Goal: Transaction & Acquisition: Subscribe to service/newsletter

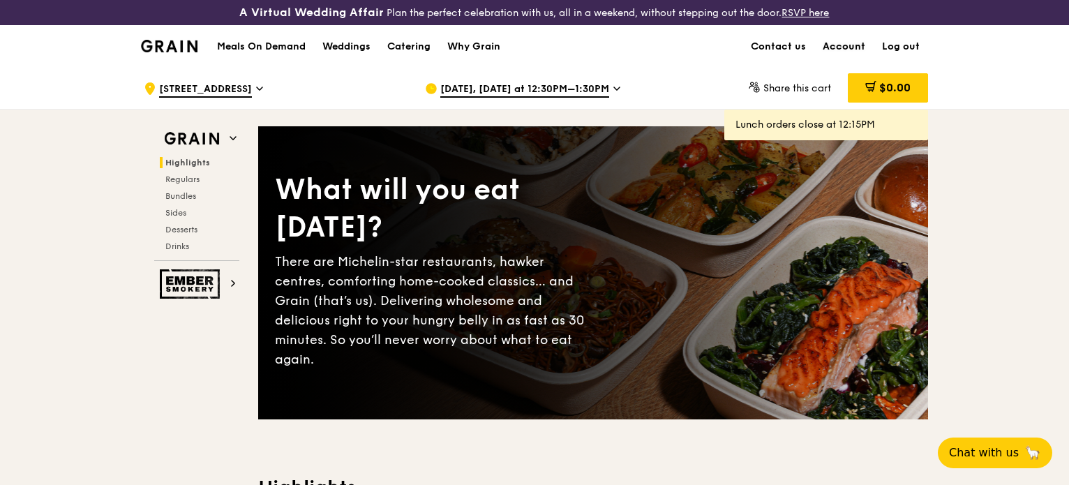
click at [837, 43] on link "Account" at bounding box center [843, 47] width 59 height 42
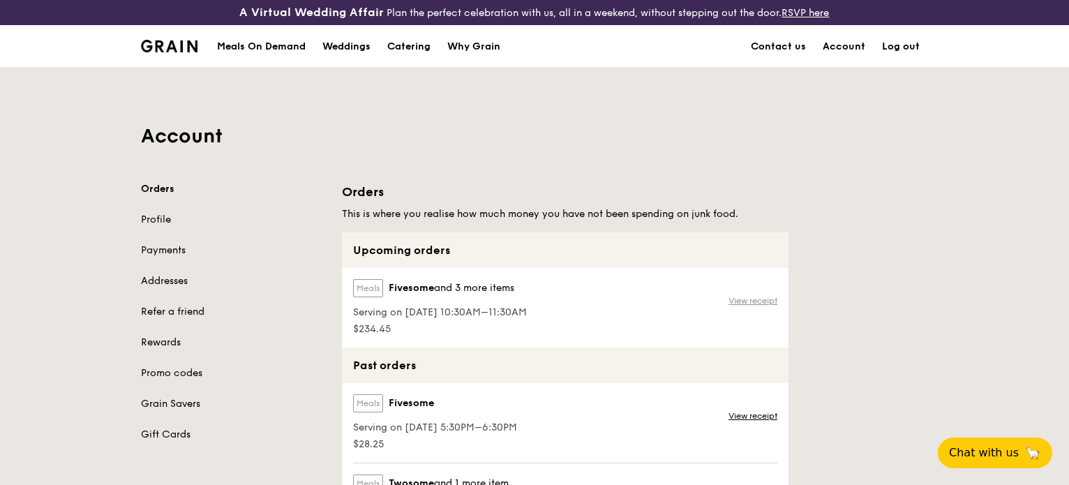
click at [760, 301] on link "View receipt" at bounding box center [752, 300] width 49 height 11
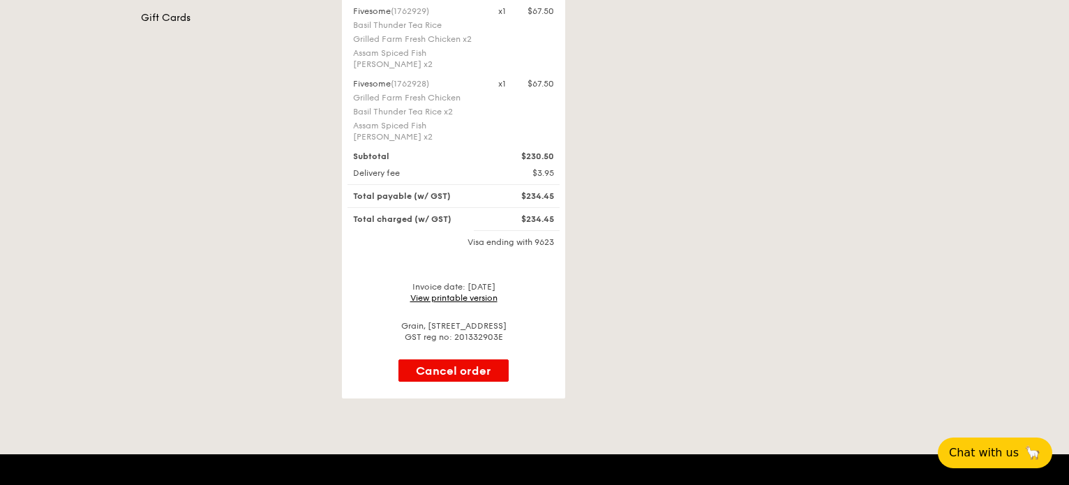
scroll to position [419, 0]
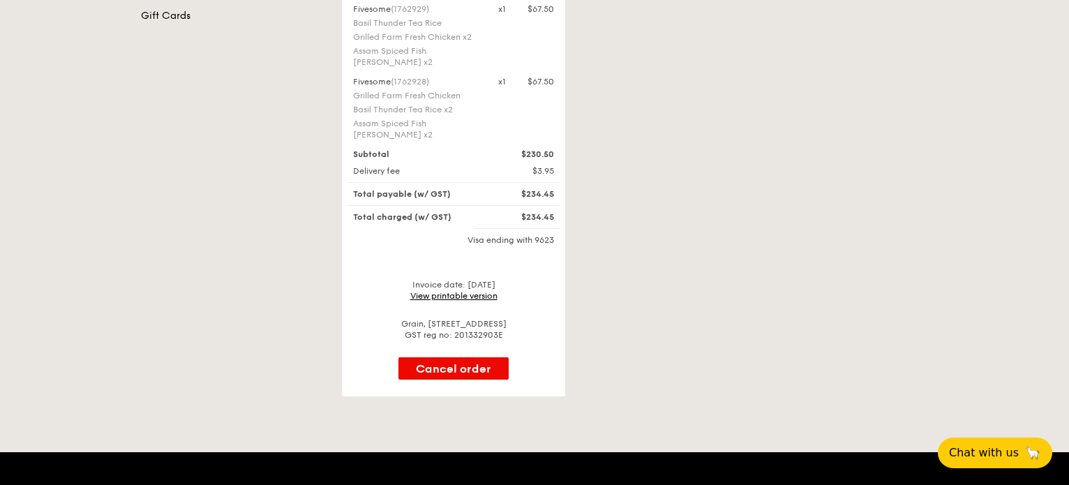
click at [458, 291] on link "View printable version" at bounding box center [453, 296] width 87 height 10
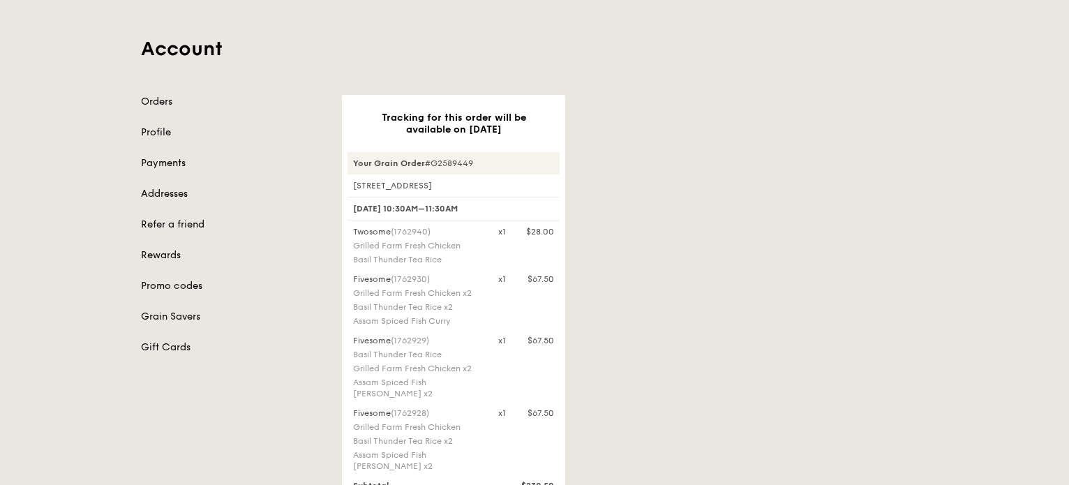
scroll to position [70, 0]
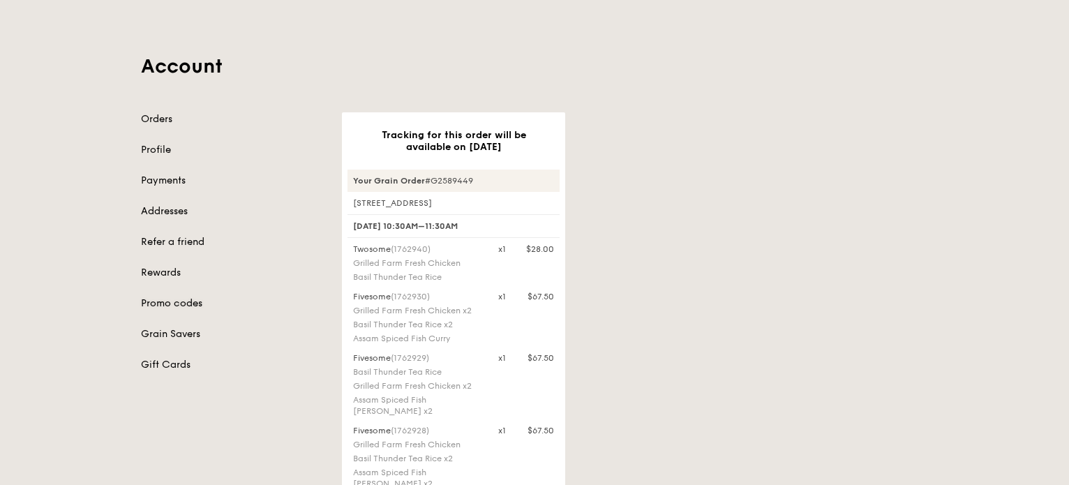
click at [164, 302] on link "Promo codes" at bounding box center [233, 304] width 184 height 14
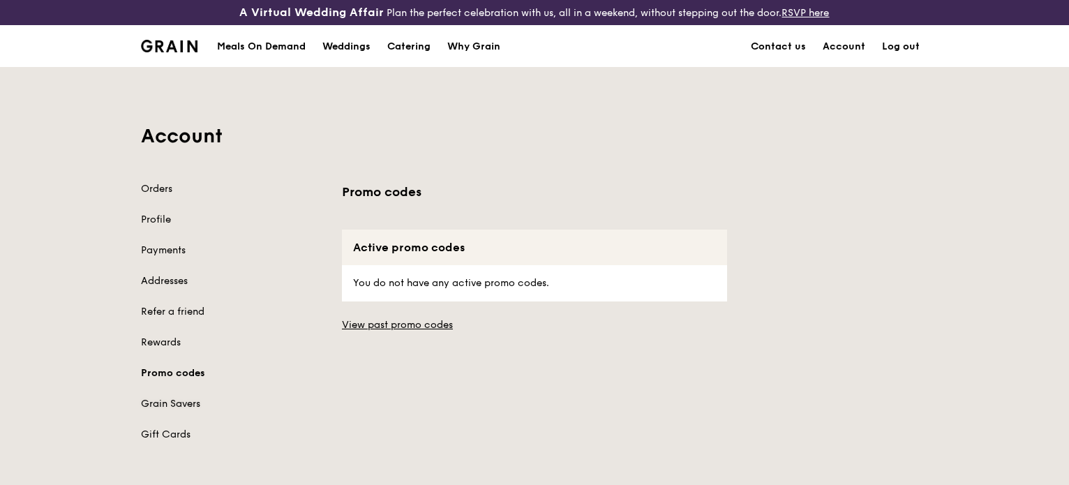
click at [188, 401] on link "Grain Savers" at bounding box center [233, 404] width 184 height 14
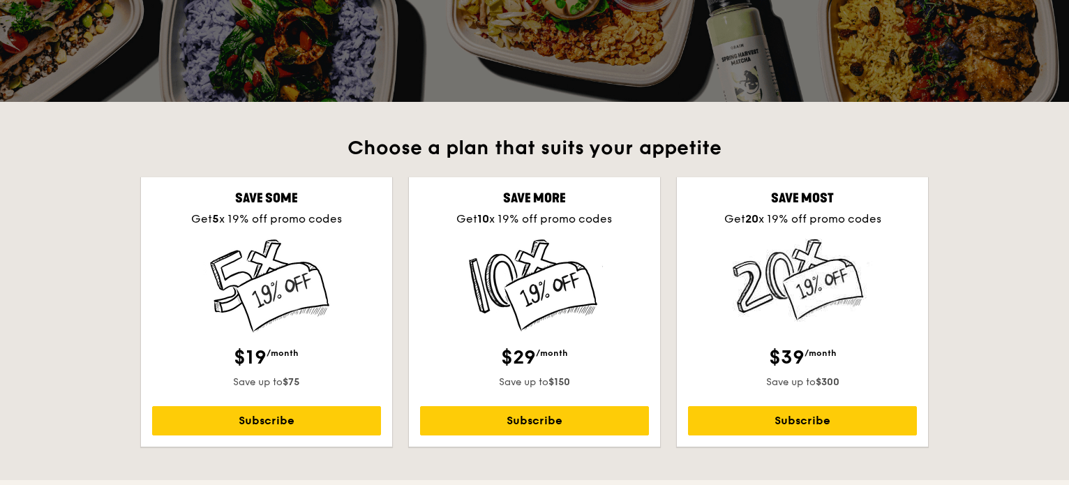
scroll to position [279, 0]
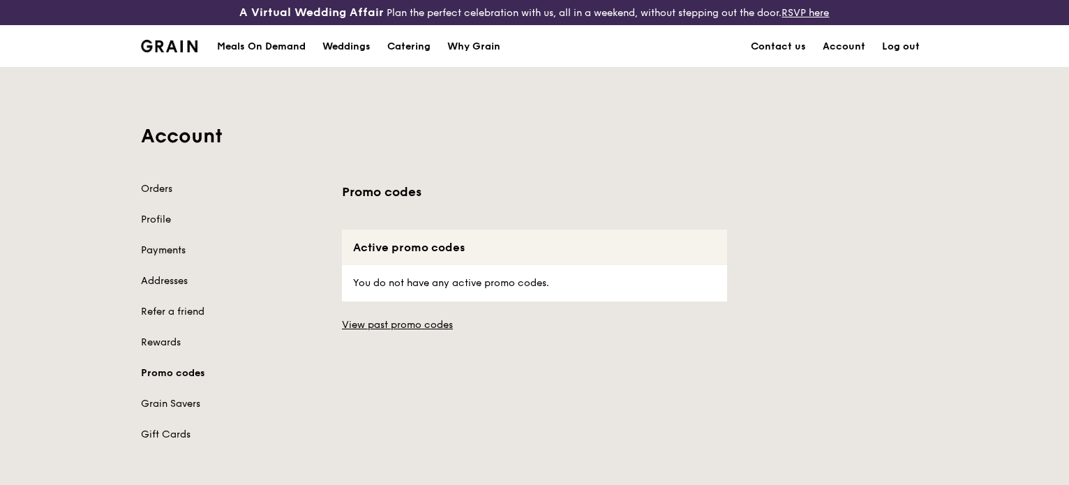
click at [164, 253] on link "Payments" at bounding box center [233, 251] width 184 height 14
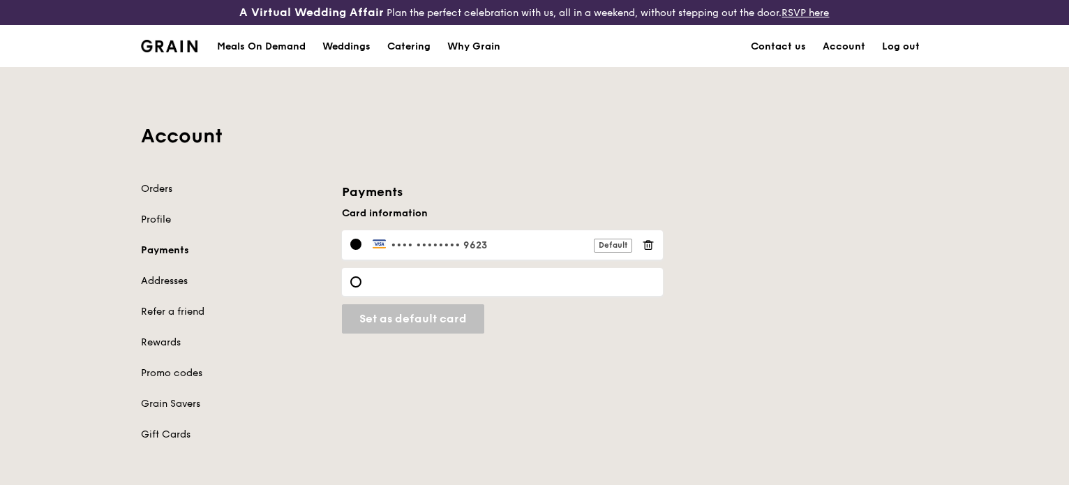
click at [478, 239] on label "•••• •••• •••• 9623 Default" at bounding box center [503, 245] width 260 height 13
click at [604, 243] on div "Default" at bounding box center [613, 246] width 38 height 14
click at [379, 244] on img at bounding box center [380, 244] width 15 height 10
click at [165, 278] on link "Addresses" at bounding box center [233, 281] width 184 height 14
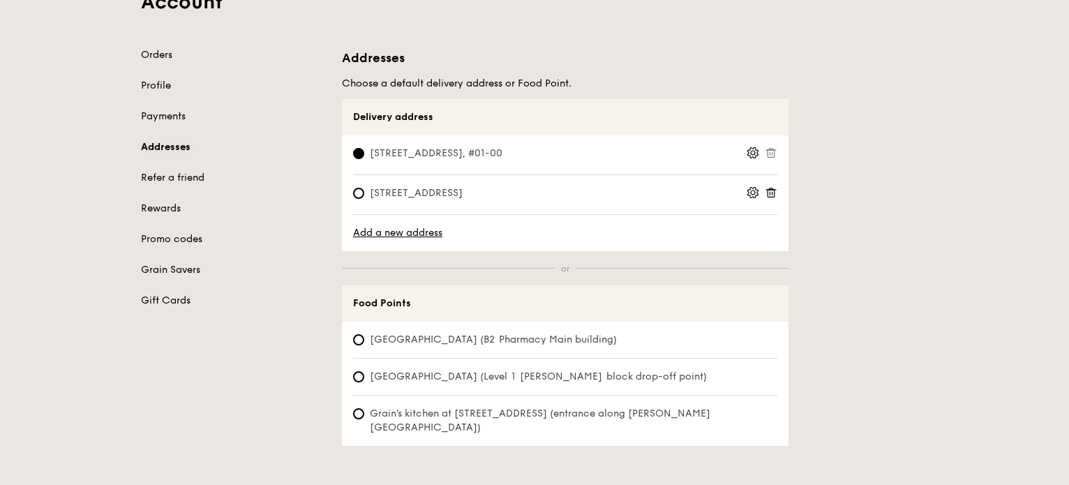
scroll to position [140, 0]
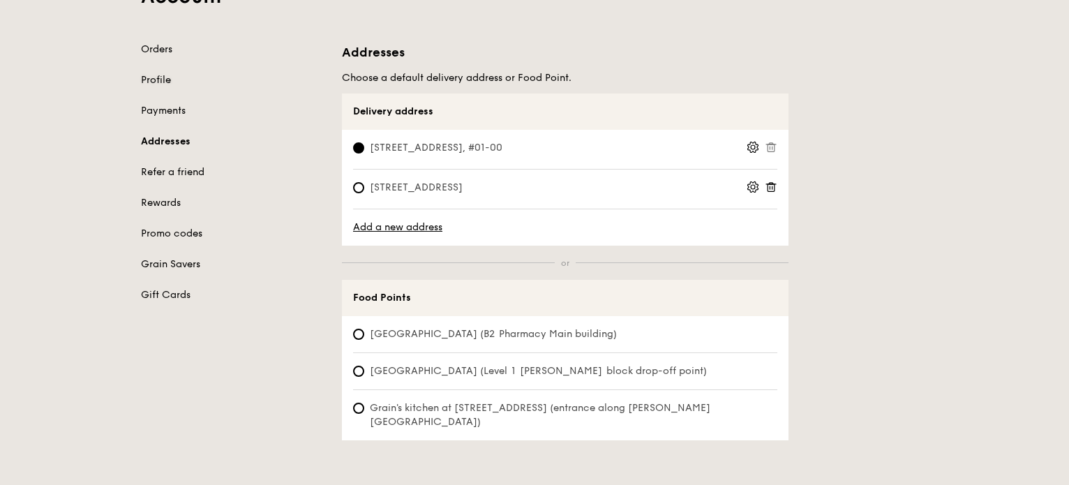
click at [159, 80] on link "Profile" at bounding box center [233, 80] width 184 height 14
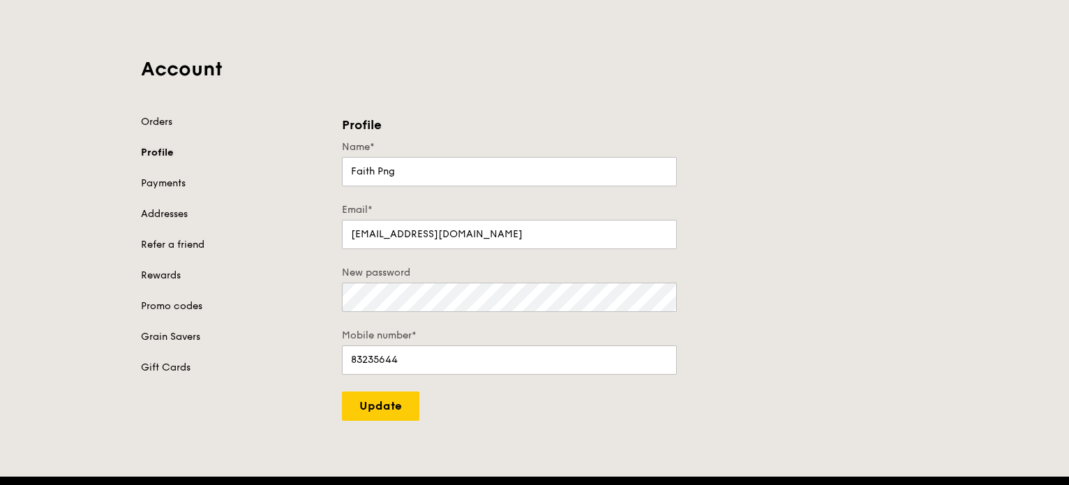
scroll to position [70, 0]
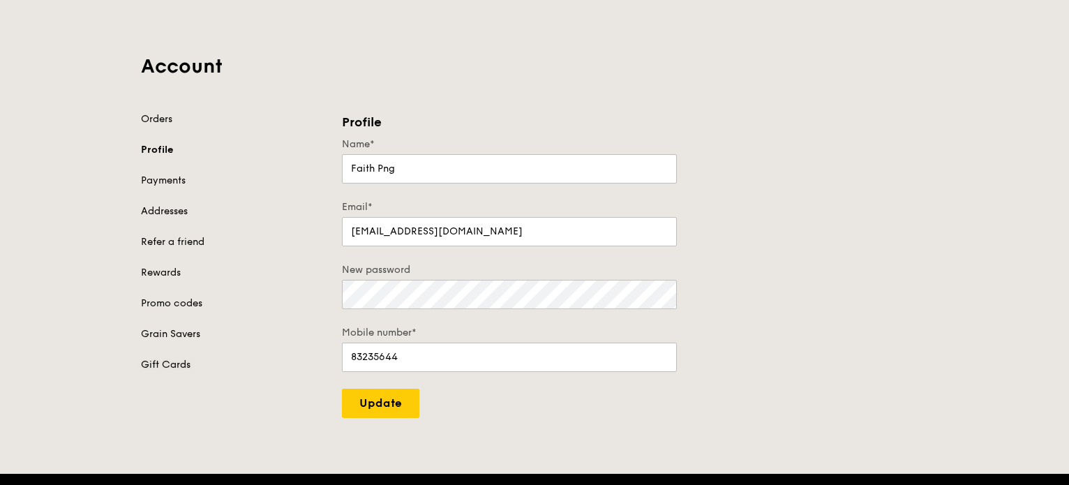
click at [185, 361] on link "Gift Cards" at bounding box center [233, 365] width 184 height 14
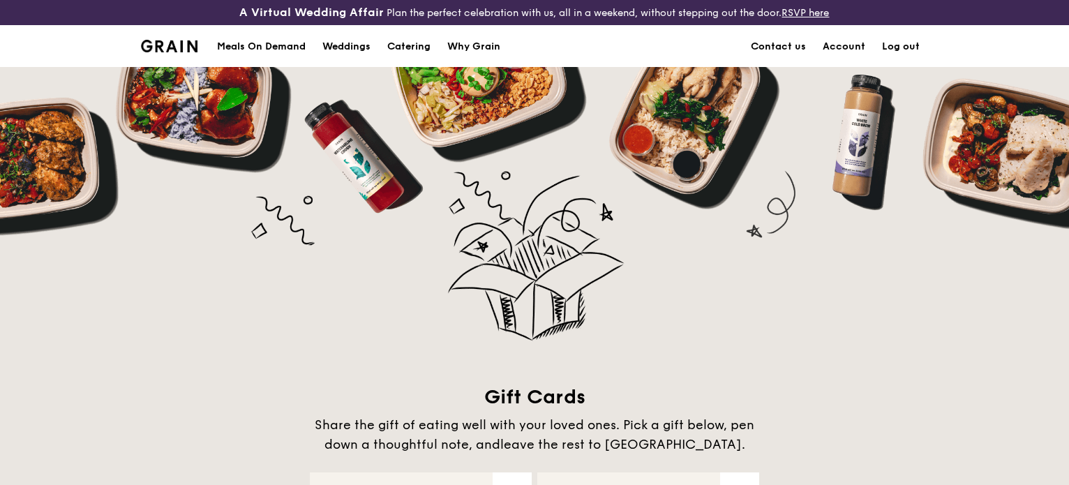
scroll to position [70, 0]
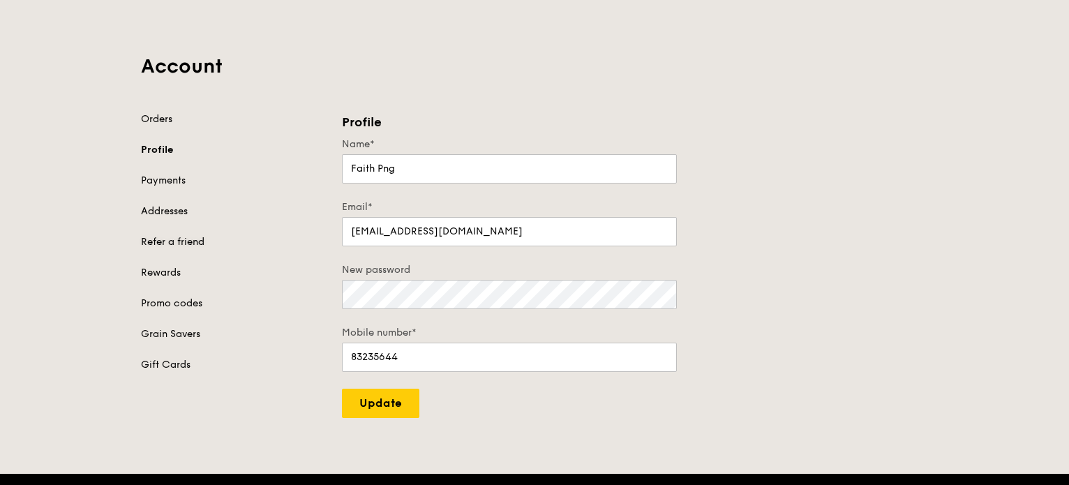
click at [162, 245] on link "Refer a friend" at bounding box center [233, 242] width 184 height 14
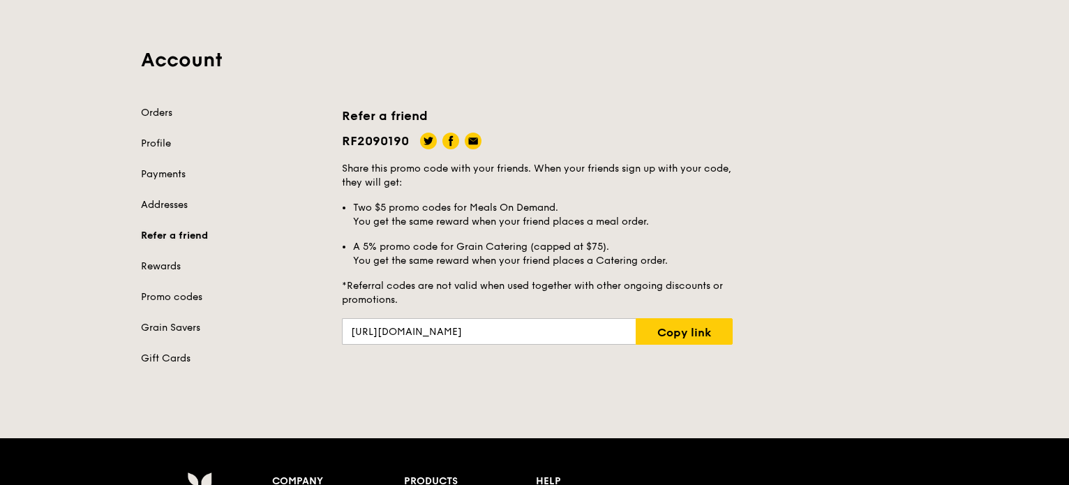
scroll to position [22, 0]
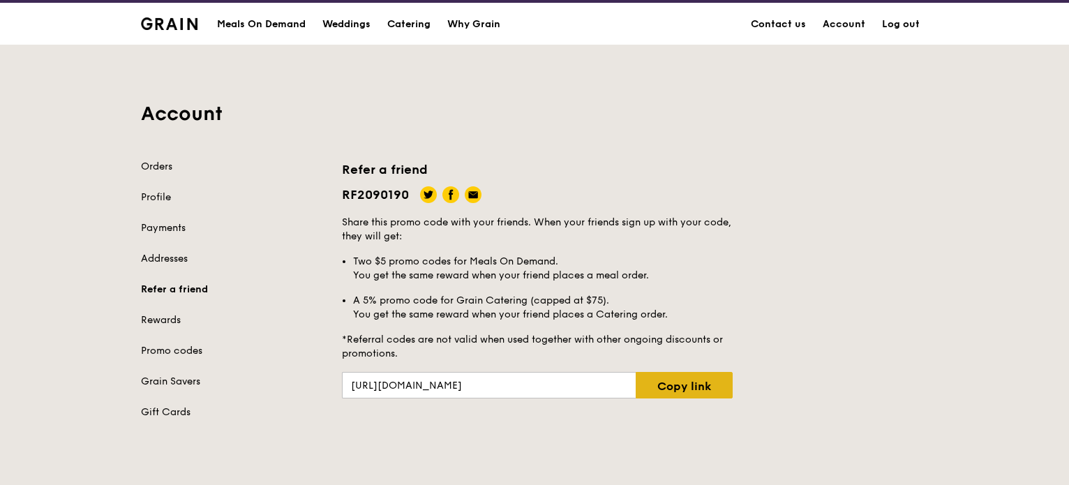
click at [684, 376] on link "Copy link" at bounding box center [684, 385] width 97 height 27
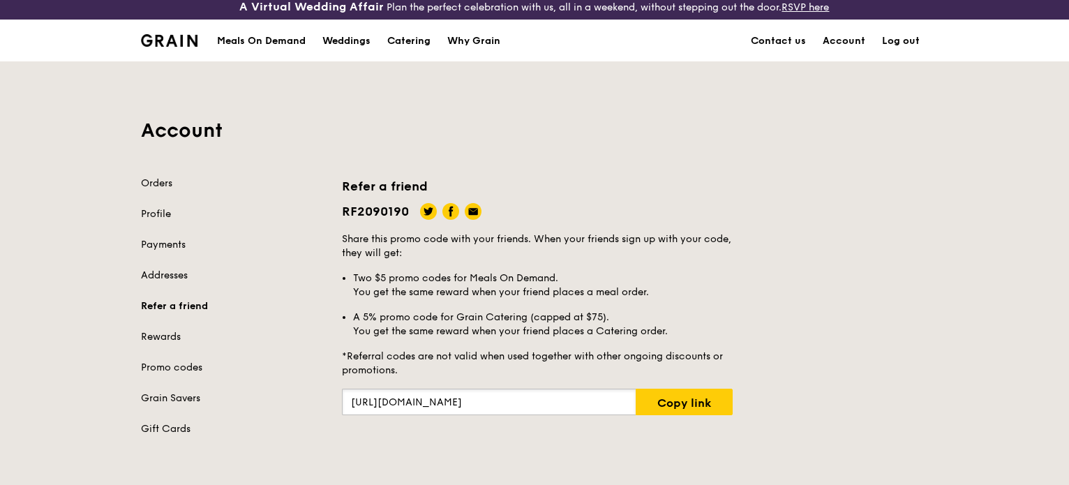
scroll to position [0, 0]
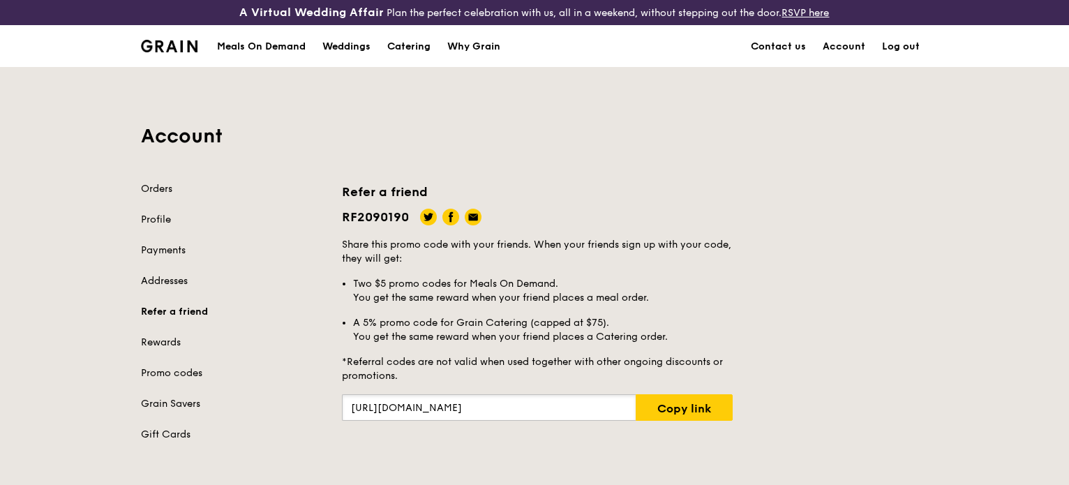
click at [590, 415] on input "https://grain.com.sg/signup?coupon=RF2090190" at bounding box center [489, 407] width 294 height 27
drag, startPoint x: 589, startPoint y: 402, endPoint x: 343, endPoint y: 401, distance: 246.3
click at [343, 401] on input "https://grain.com.sg/signup?coupon=RF2090190" at bounding box center [489, 407] width 294 height 27
click at [681, 411] on link "Copy link" at bounding box center [684, 407] width 97 height 27
click at [897, 47] on link "Log out" at bounding box center [901, 47] width 54 height 42
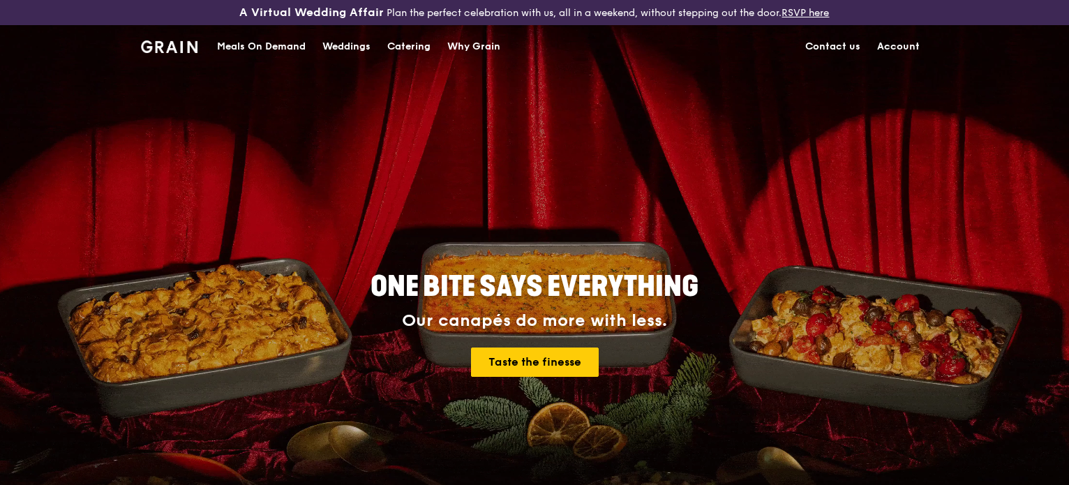
click at [902, 45] on link "Account" at bounding box center [898, 47] width 59 height 42
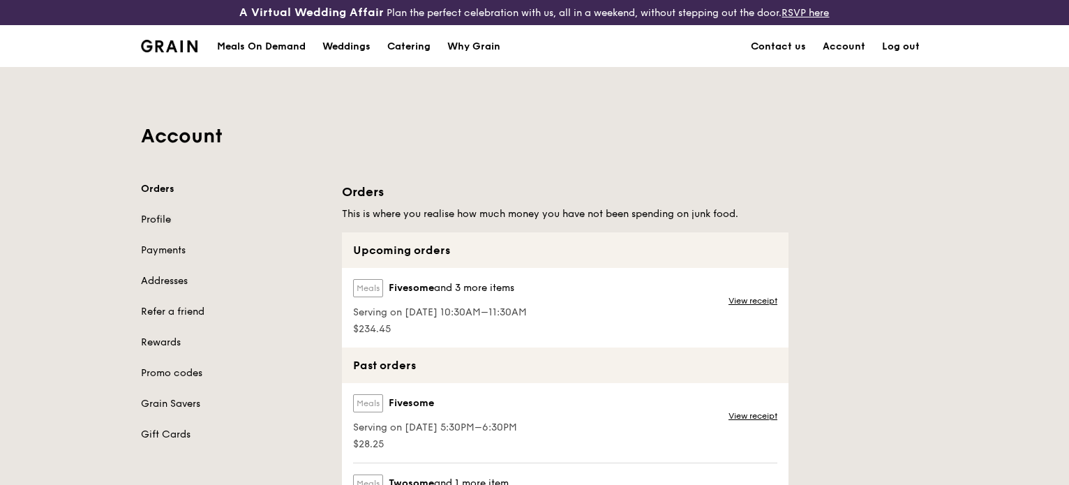
click at [151, 214] on link "Profile" at bounding box center [233, 220] width 184 height 14
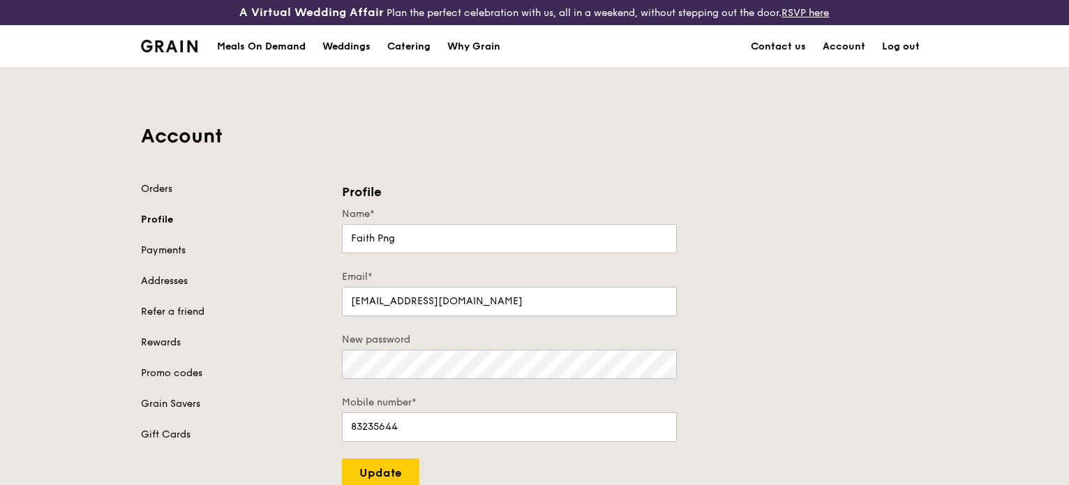
click at [910, 45] on link "Log out" at bounding box center [901, 47] width 54 height 42
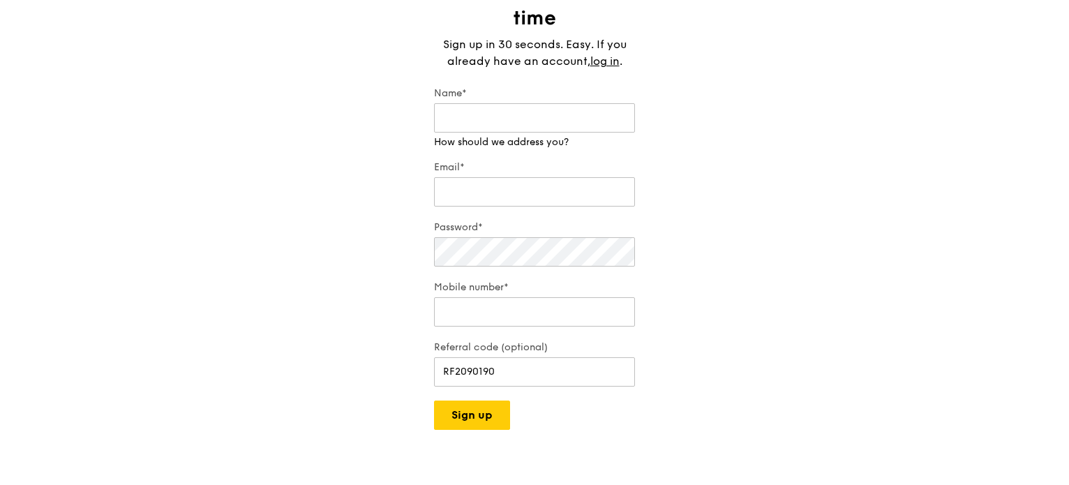
scroll to position [140, 0]
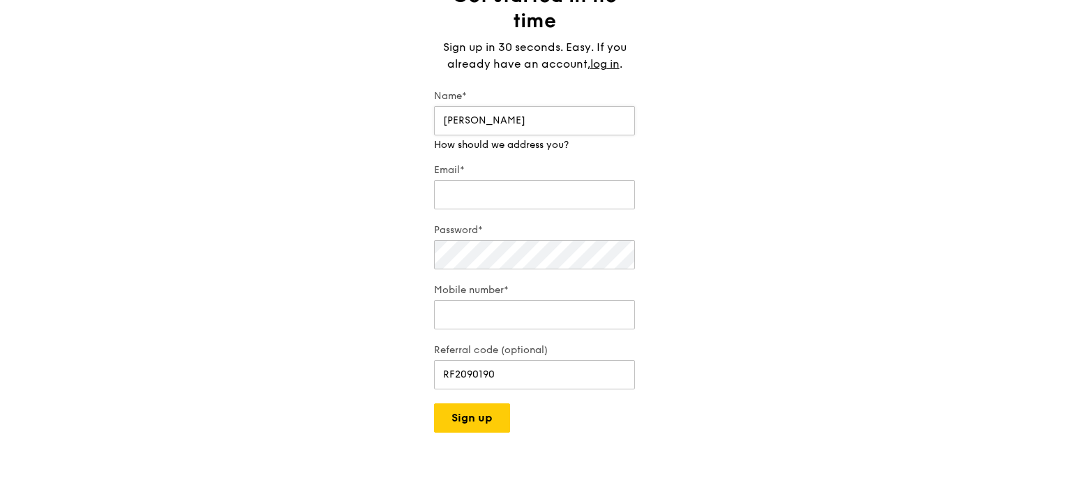
click at [441, 119] on input "Siew Li" at bounding box center [534, 120] width 201 height 29
click at [514, 123] on input "Png Siew Li" at bounding box center [534, 120] width 201 height 29
click at [442, 121] on input "Png Siew Li" at bounding box center [534, 120] width 201 height 29
click at [509, 121] on input "Png Siew Li" at bounding box center [534, 120] width 201 height 29
type input "Png Siew Li"
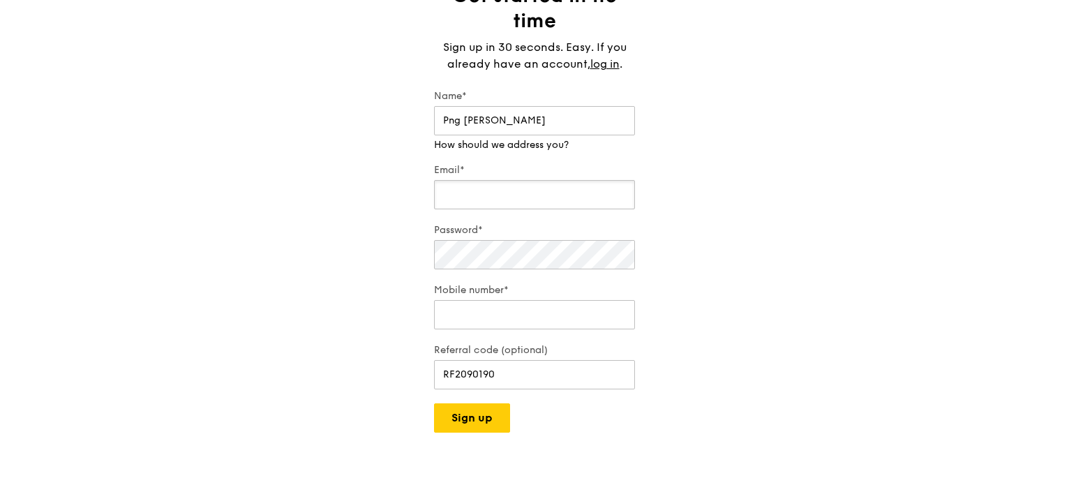
click at [471, 190] on input "Email*" at bounding box center [534, 194] width 201 height 29
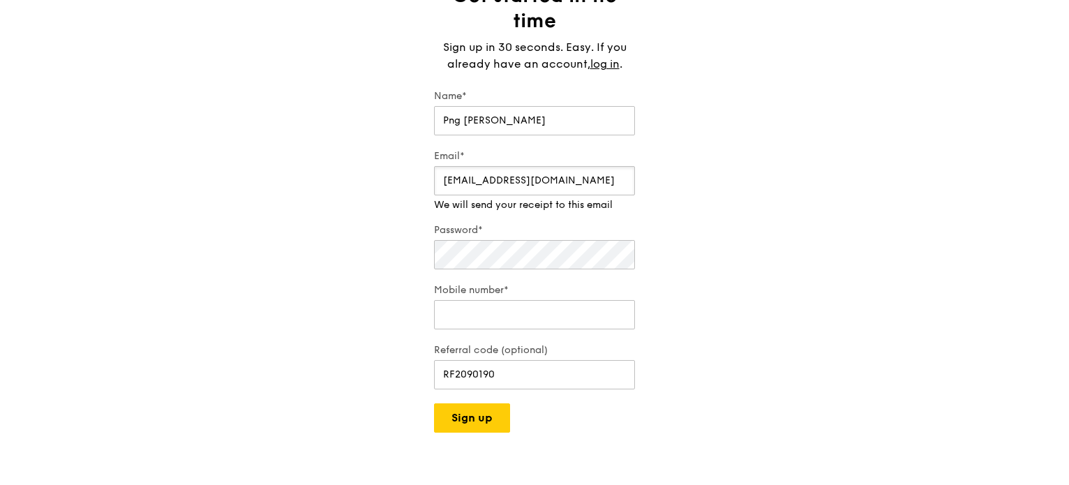
drag, startPoint x: 443, startPoint y: 181, endPoint x: 555, endPoint y: 183, distance: 112.4
click at [555, 183] on input "siewli@gelement.com" at bounding box center [534, 180] width 201 height 29
click at [497, 179] on input "siewli@gelement.com" at bounding box center [534, 180] width 201 height 29
type input "siewli@gelement.com"
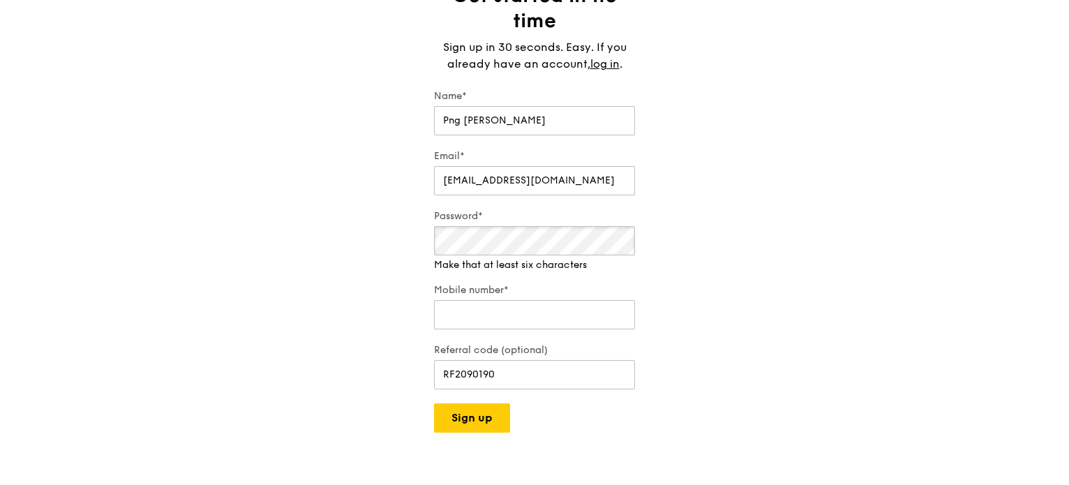
click at [477, 256] on div "Password* Make that at least six characters" at bounding box center [534, 240] width 201 height 63
click at [546, 182] on input "siewli@gelement.com" at bounding box center [534, 180] width 201 height 29
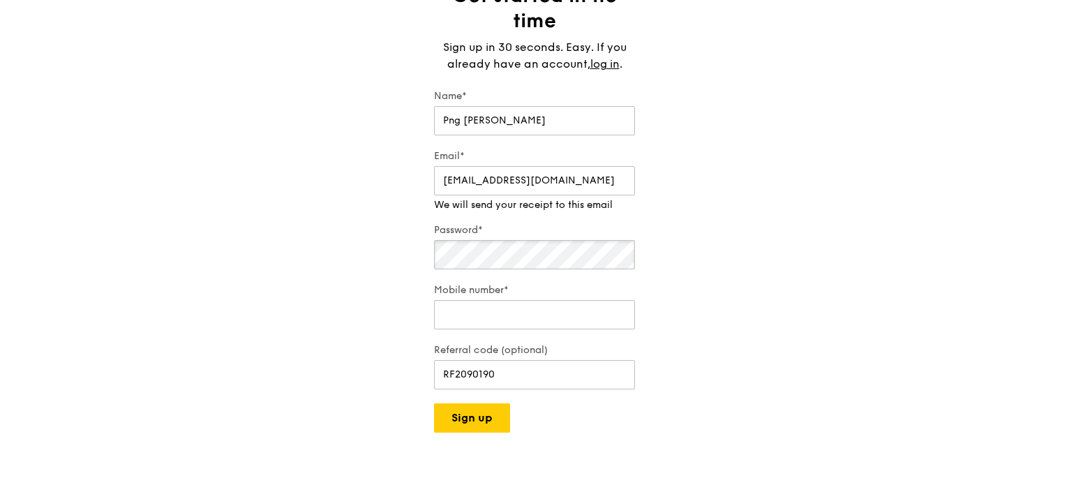
click at [472, 257] on div "Password*" at bounding box center [534, 247] width 201 height 49
click at [604, 316] on div "Mobile number*" at bounding box center [534, 307] width 201 height 49
click at [622, 302] on input "83235643" at bounding box center [534, 300] width 201 height 29
click at [620, 295] on input "83235644" at bounding box center [534, 300] width 201 height 29
drag, startPoint x: 499, startPoint y: 303, endPoint x: 440, endPoint y: 299, distance: 59.5
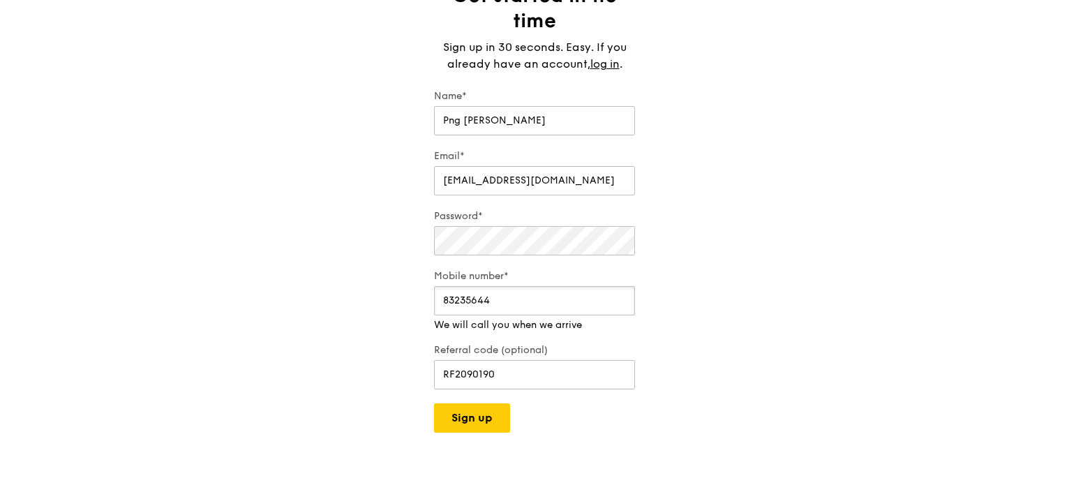
click at [440, 299] on input "83235644" at bounding box center [534, 300] width 201 height 29
click at [466, 298] on input "83235644" at bounding box center [534, 300] width 201 height 29
drag, startPoint x: 466, startPoint y: 299, endPoint x: 502, endPoint y: 300, distance: 36.3
click at [502, 300] on input "83235644" at bounding box center [534, 300] width 201 height 29
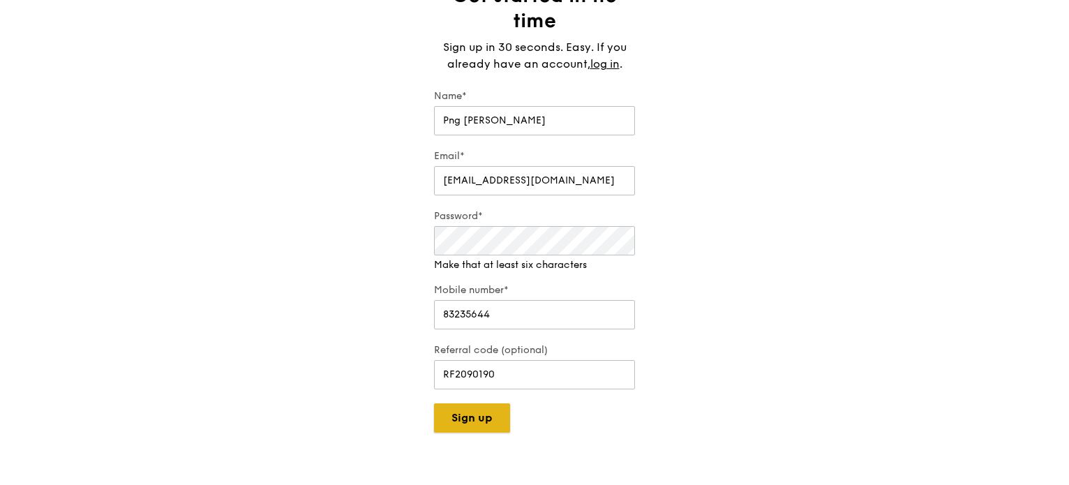
click at [488, 407] on button "Sign up" at bounding box center [472, 417] width 76 height 29
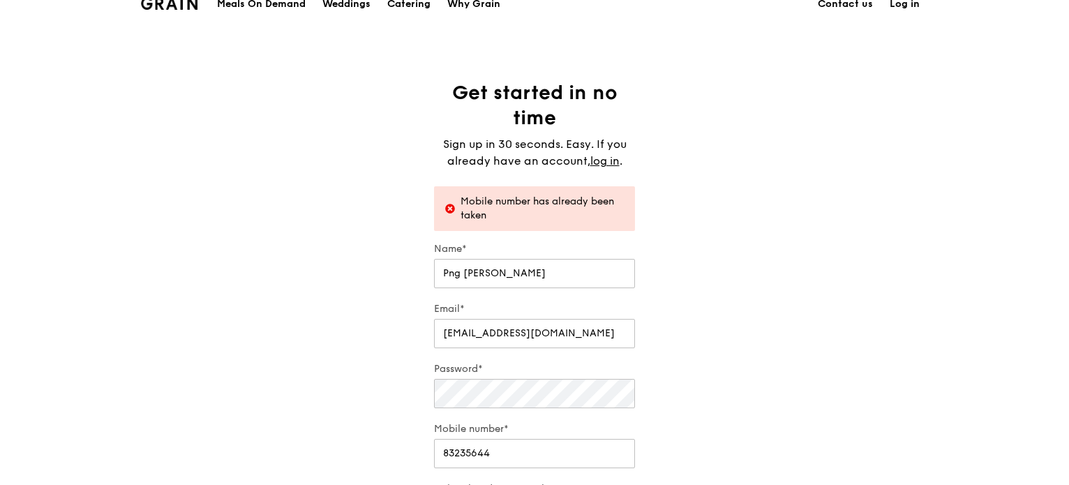
scroll to position [209, 0]
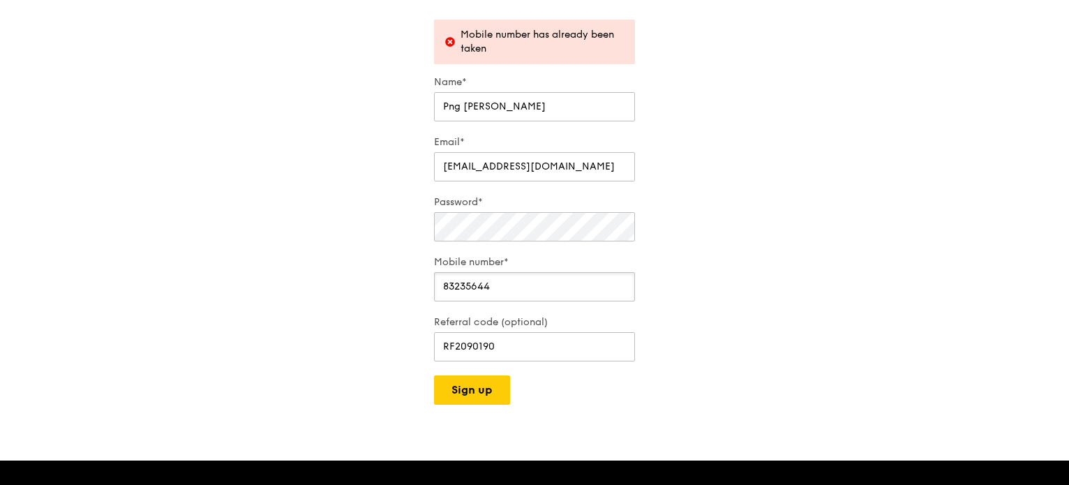
click at [548, 295] on input "83235644" at bounding box center [534, 286] width 201 height 29
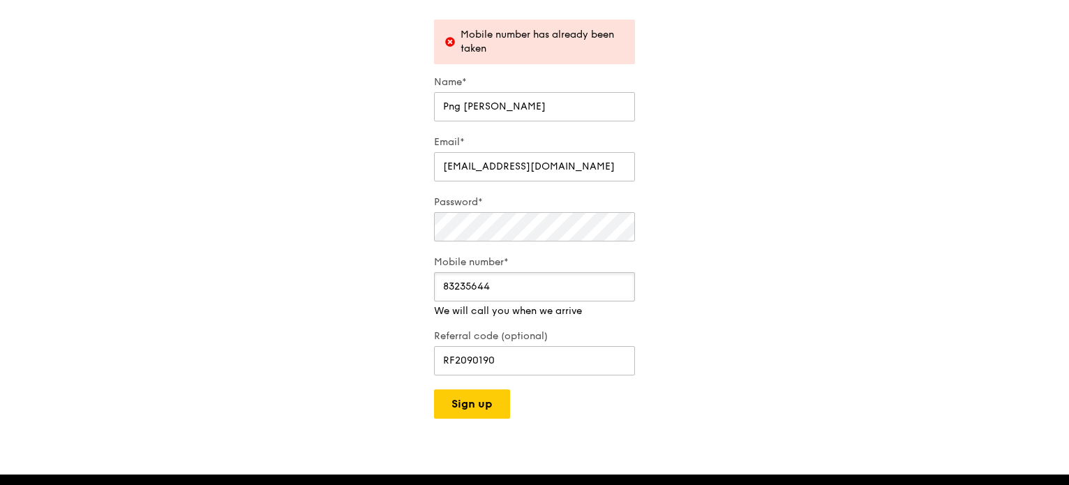
drag, startPoint x: 501, startPoint y: 286, endPoint x: 444, endPoint y: 285, distance: 56.5
click at [444, 285] on input "83235644" at bounding box center [534, 286] width 201 height 29
type input "9741"
